Goal: Task Accomplishment & Management: Manage account settings

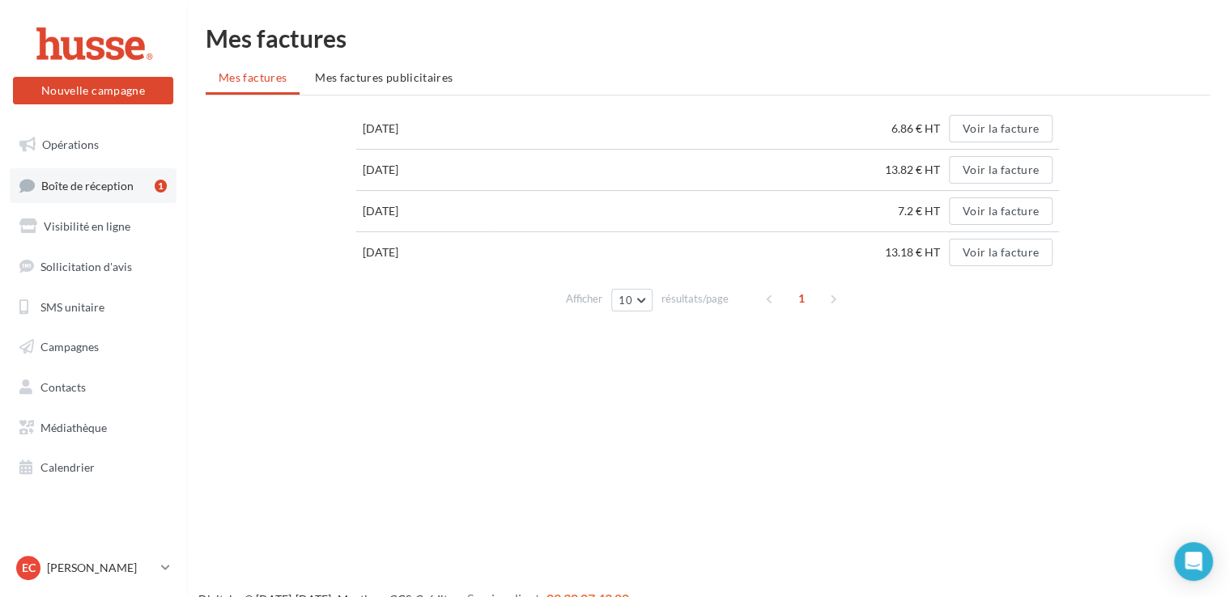
click at [73, 187] on span "Boîte de réception" at bounding box center [87, 185] width 92 height 14
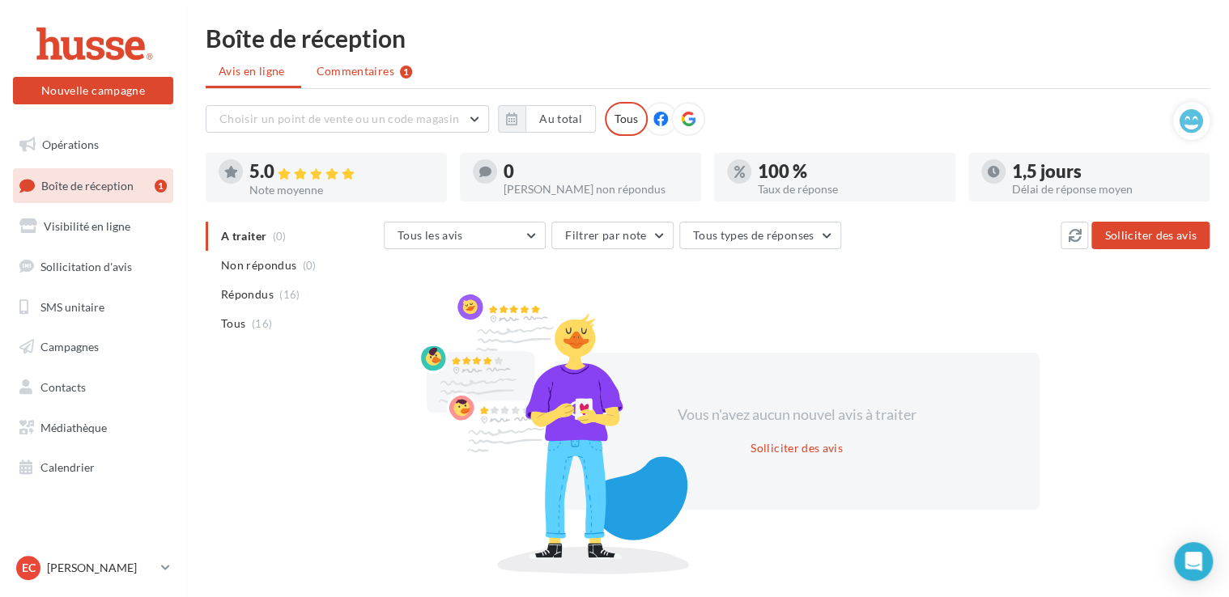
click at [332, 68] on span "Commentaires" at bounding box center [356, 71] width 78 height 16
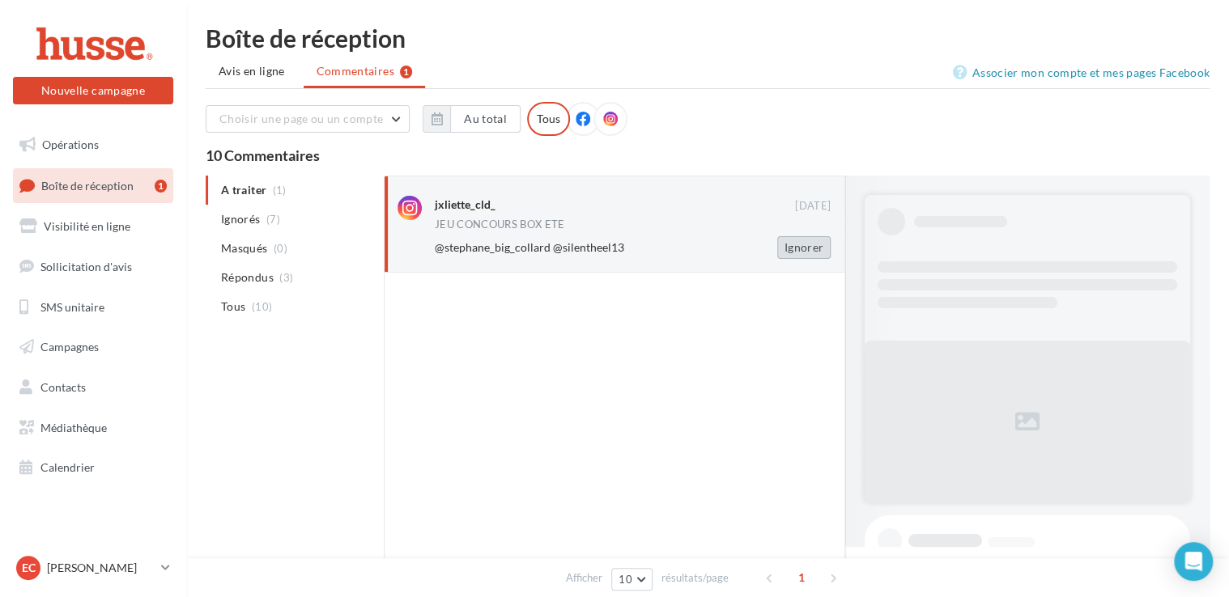
click at [811, 253] on button "Ignorer" at bounding box center [803, 247] width 53 height 23
